Goal: Navigation & Orientation: Find specific page/section

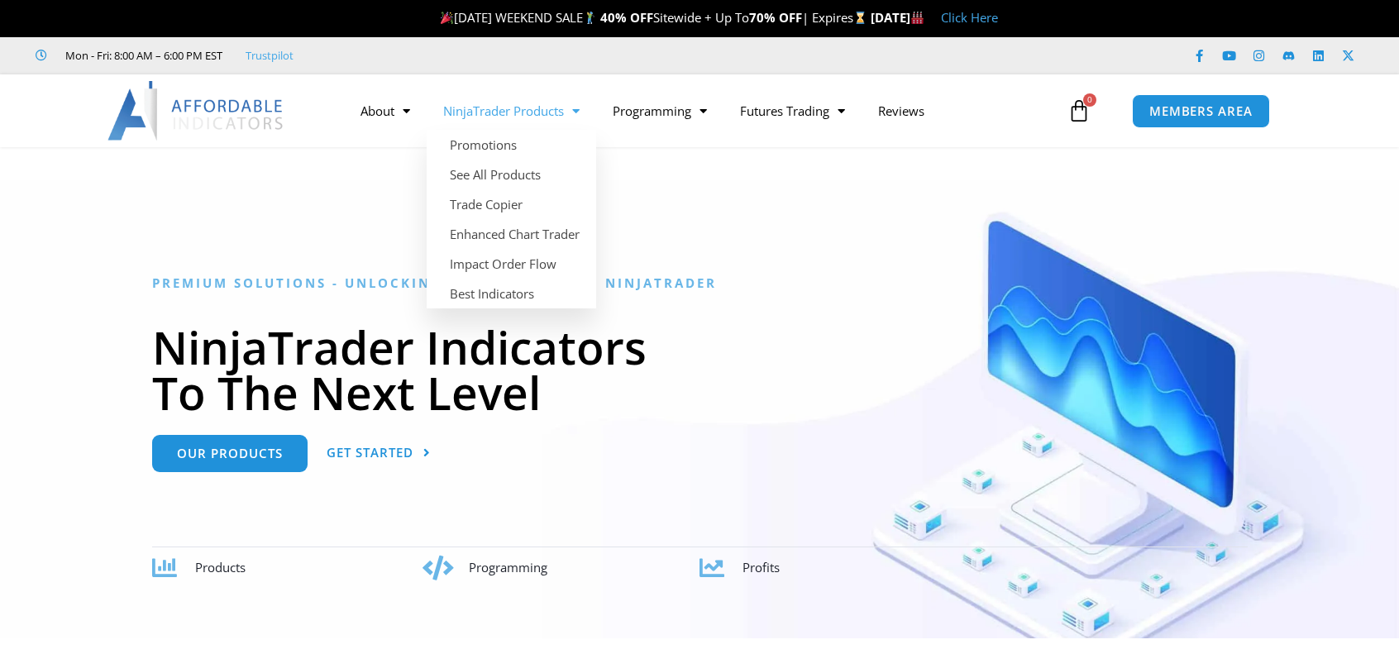
click at [506, 108] on link "NinjaTrader Products" at bounding box center [511, 111] width 169 height 38
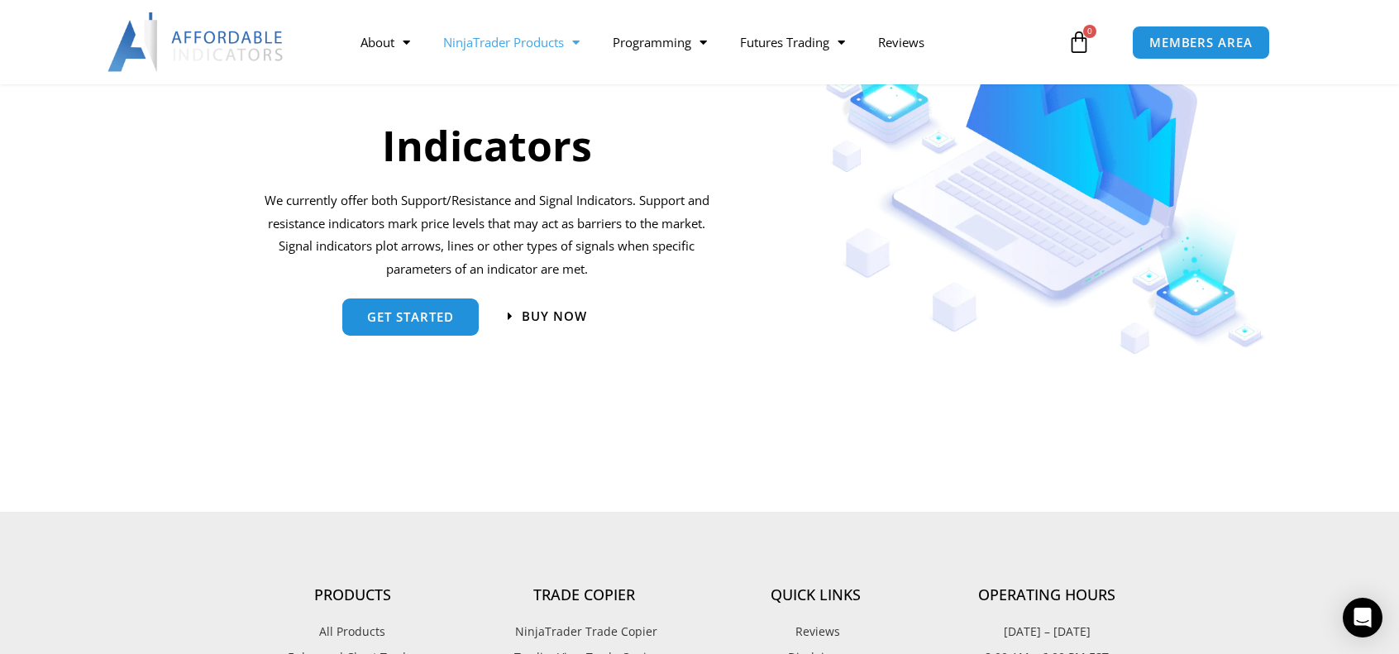
scroll to position [1736, 0]
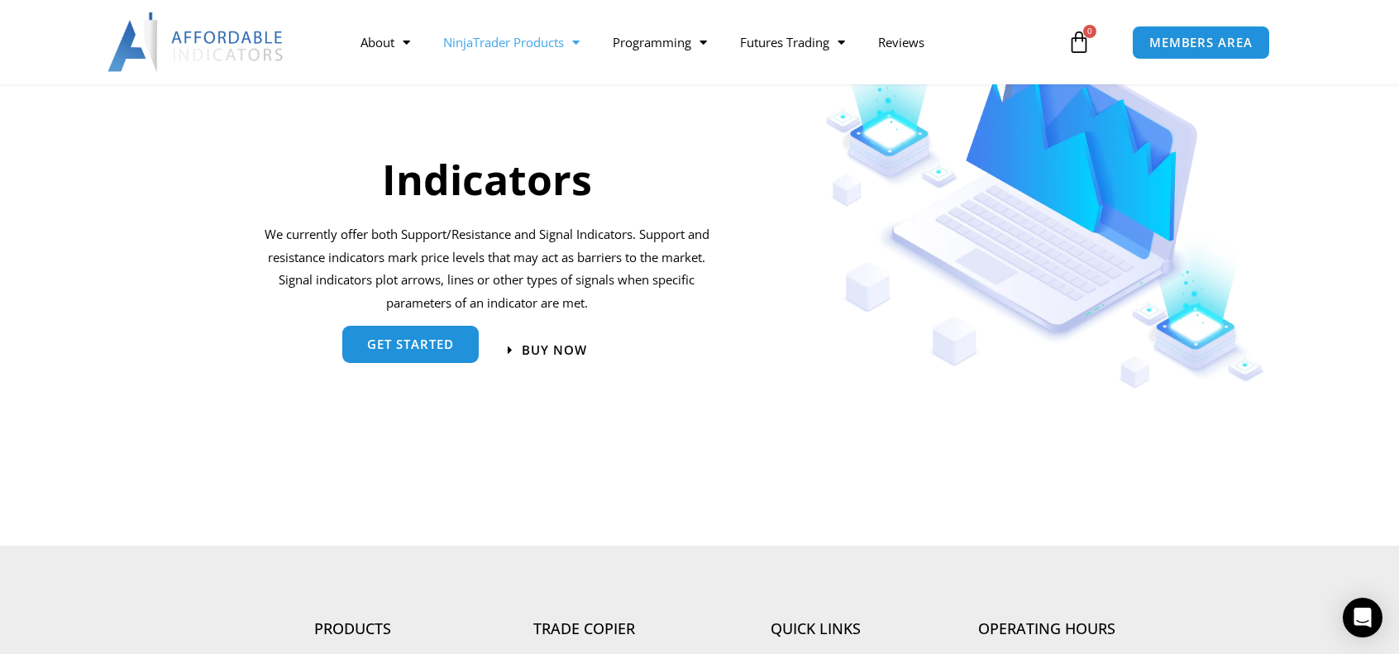
click at [389, 351] on span "get started" at bounding box center [410, 344] width 87 height 12
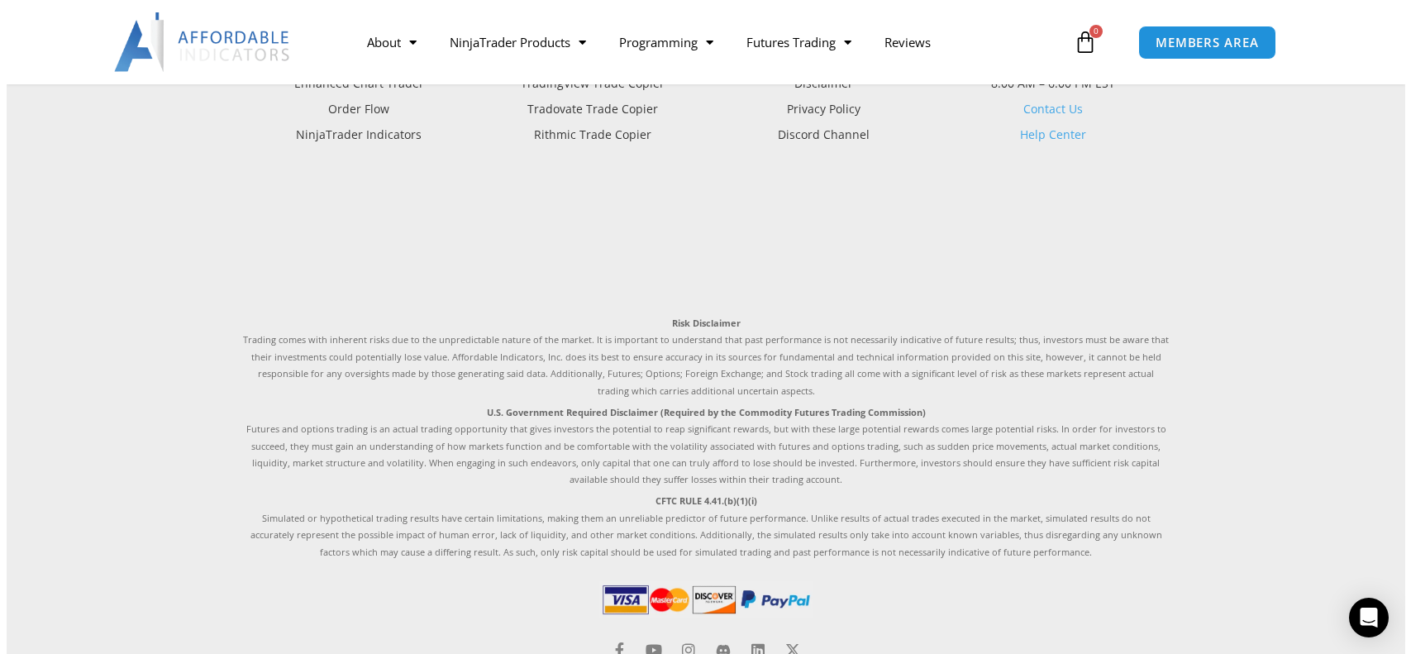
scroll to position [3968, 0]
